Goal: Navigation & Orientation: Find specific page/section

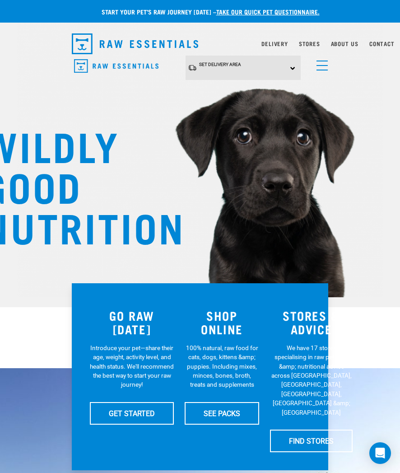
click at [314, 45] on link "Stores" at bounding box center [309, 43] width 21 height 3
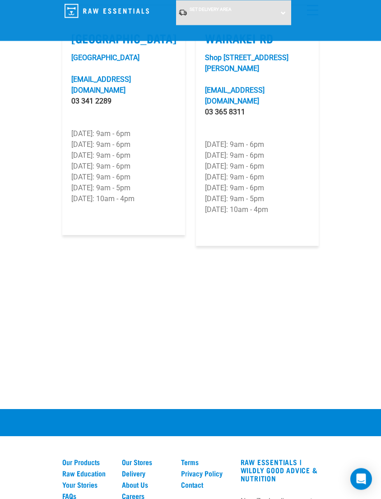
scroll to position [2325, 0]
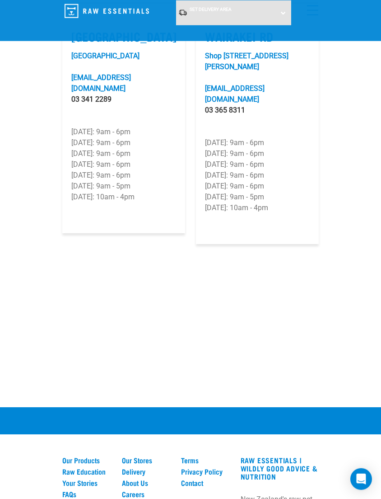
click at [148, 450] on link "About Us" at bounding box center [146, 483] width 49 height 8
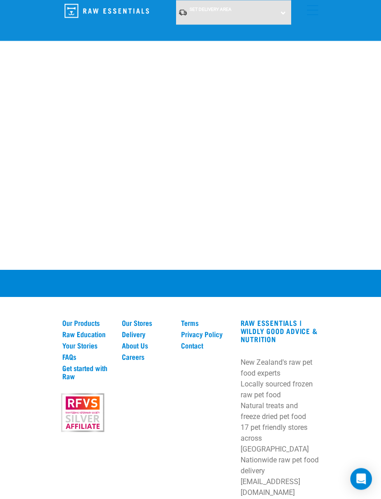
scroll to position [1471, 0]
click at [141, 353] on link "Careers" at bounding box center [146, 357] width 49 height 8
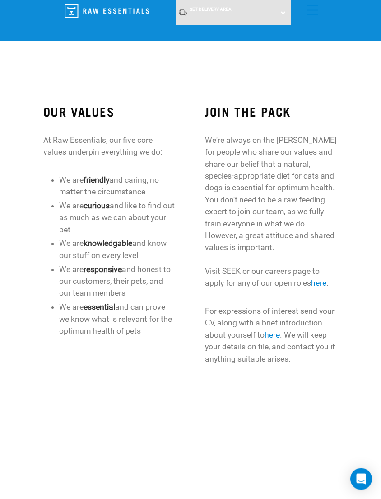
scroll to position [236, 0]
click at [327, 279] on link "here" at bounding box center [318, 282] width 15 height 9
